Goal: Task Accomplishment & Management: Use online tool/utility

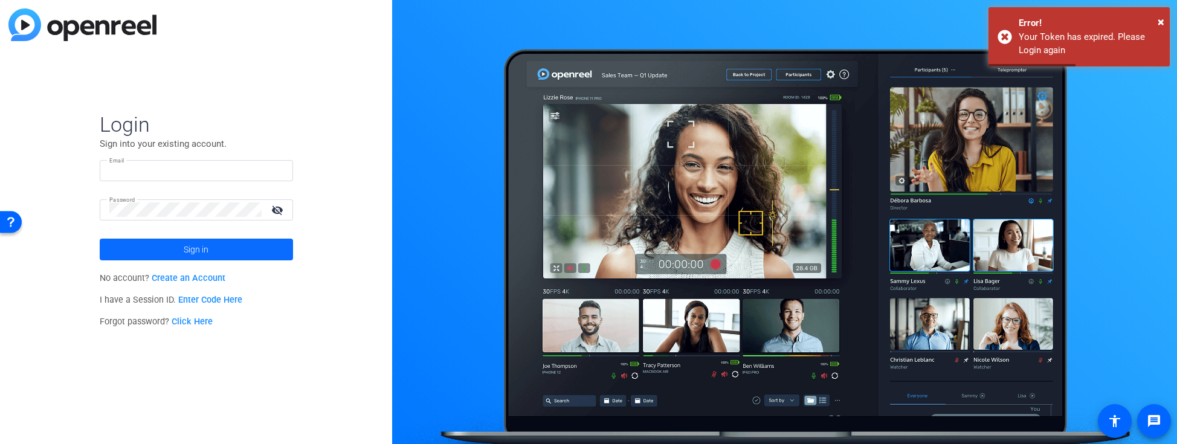
type input "[EMAIL_ADDRESS][DOMAIN_NAME]"
click at [207, 251] on span "Sign in" at bounding box center [196, 249] width 25 height 30
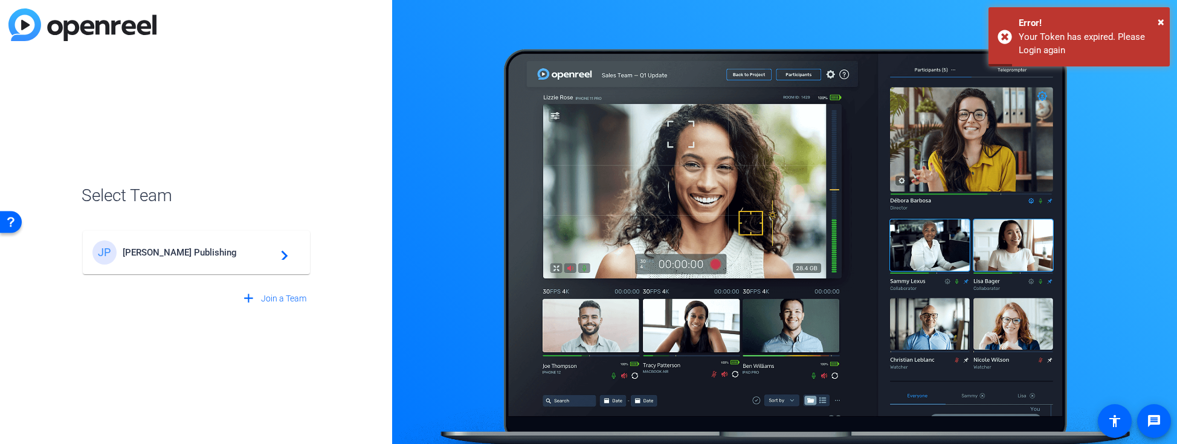
click at [116, 265] on mat-card-content "[PERSON_NAME] Publishing navigate_next" at bounding box center [196, 252] width 227 height 43
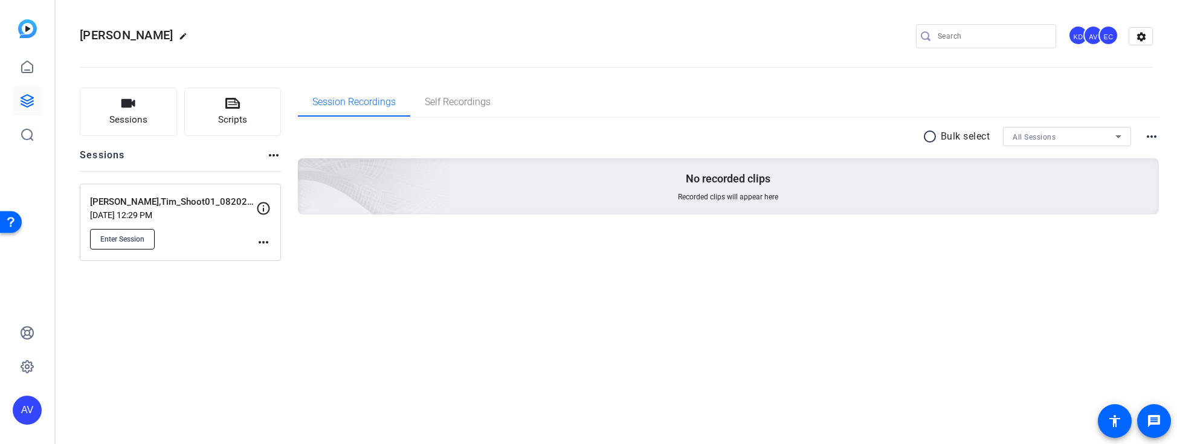
click at [107, 238] on span "Enter Session" at bounding box center [122, 239] width 44 height 10
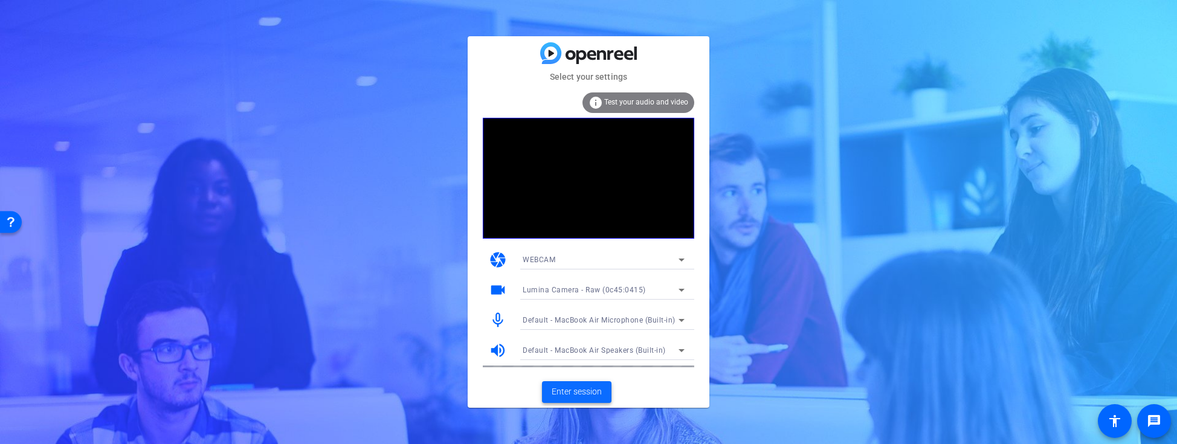
click at [574, 388] on span "Enter session" at bounding box center [577, 391] width 50 height 13
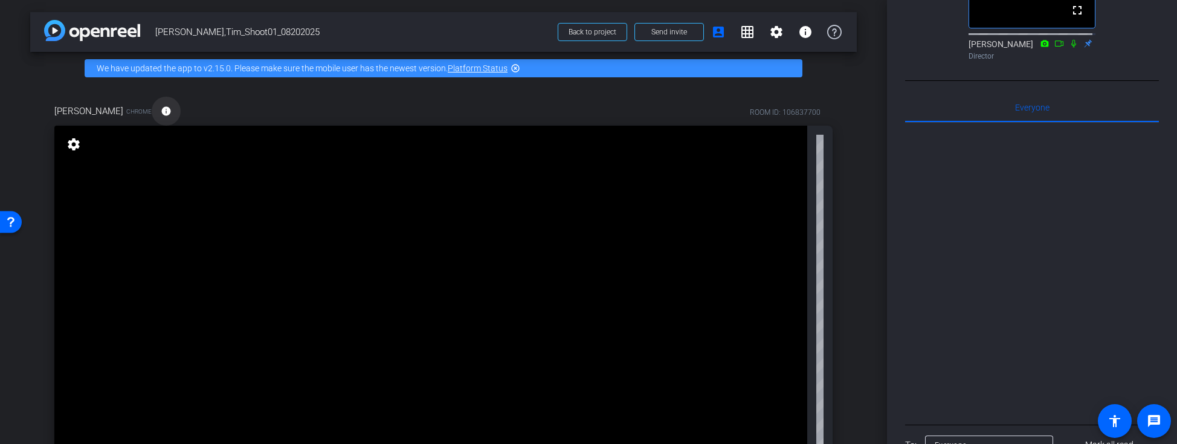
click at [161, 114] on mat-icon "info" at bounding box center [166, 111] width 11 height 11
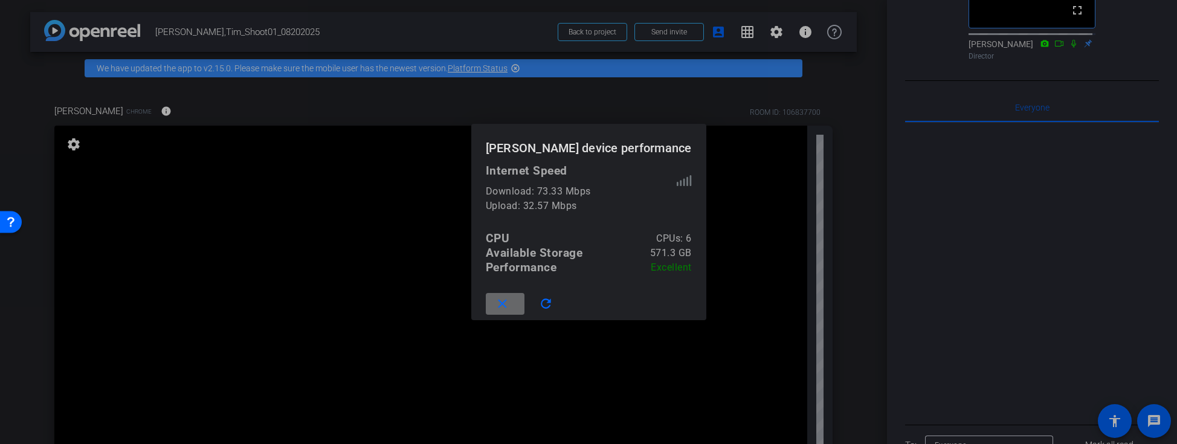
click at [510, 306] on mat-icon "close" at bounding box center [502, 304] width 15 height 15
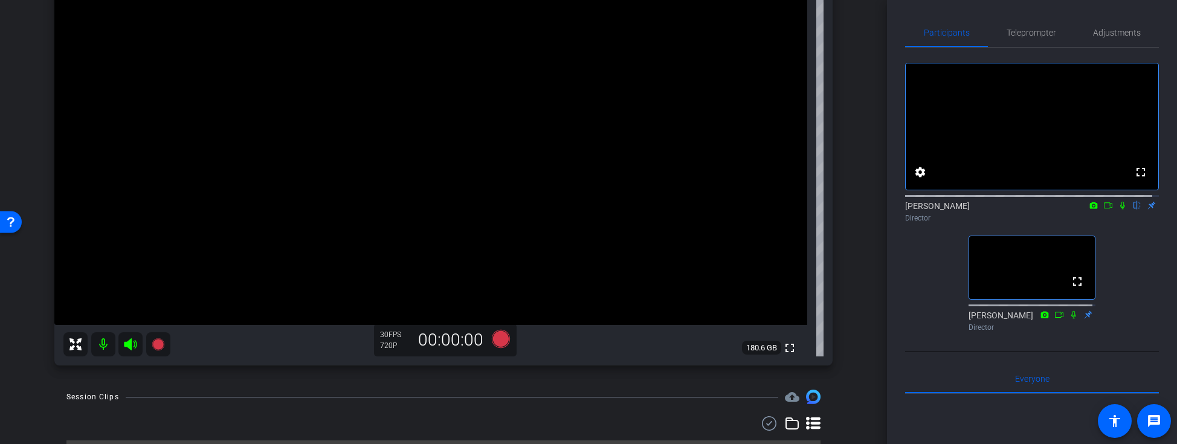
scroll to position [153, 0]
